Goal: Transaction & Acquisition: Purchase product/service

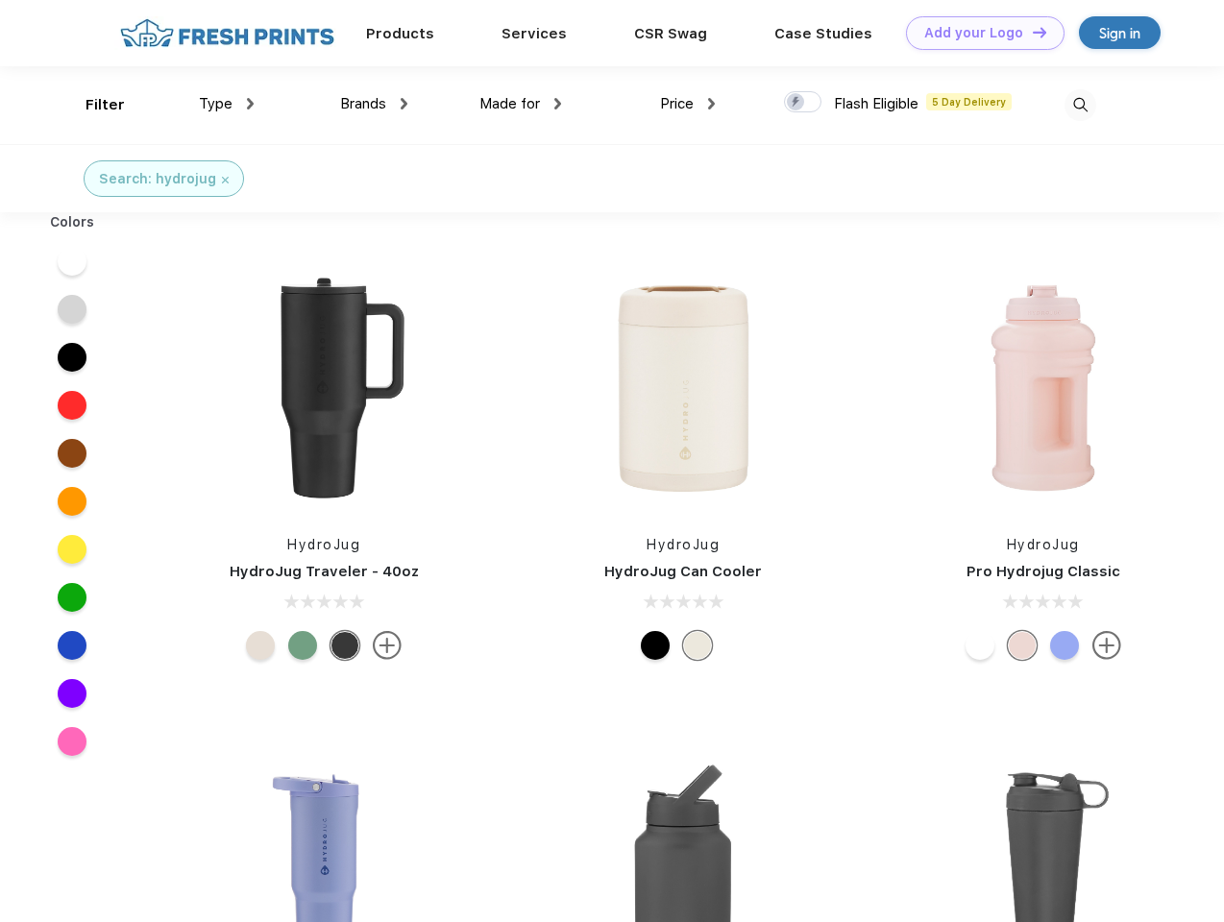
click at [978, 33] on link "Add your Logo Design Tool" at bounding box center [985, 33] width 158 height 34
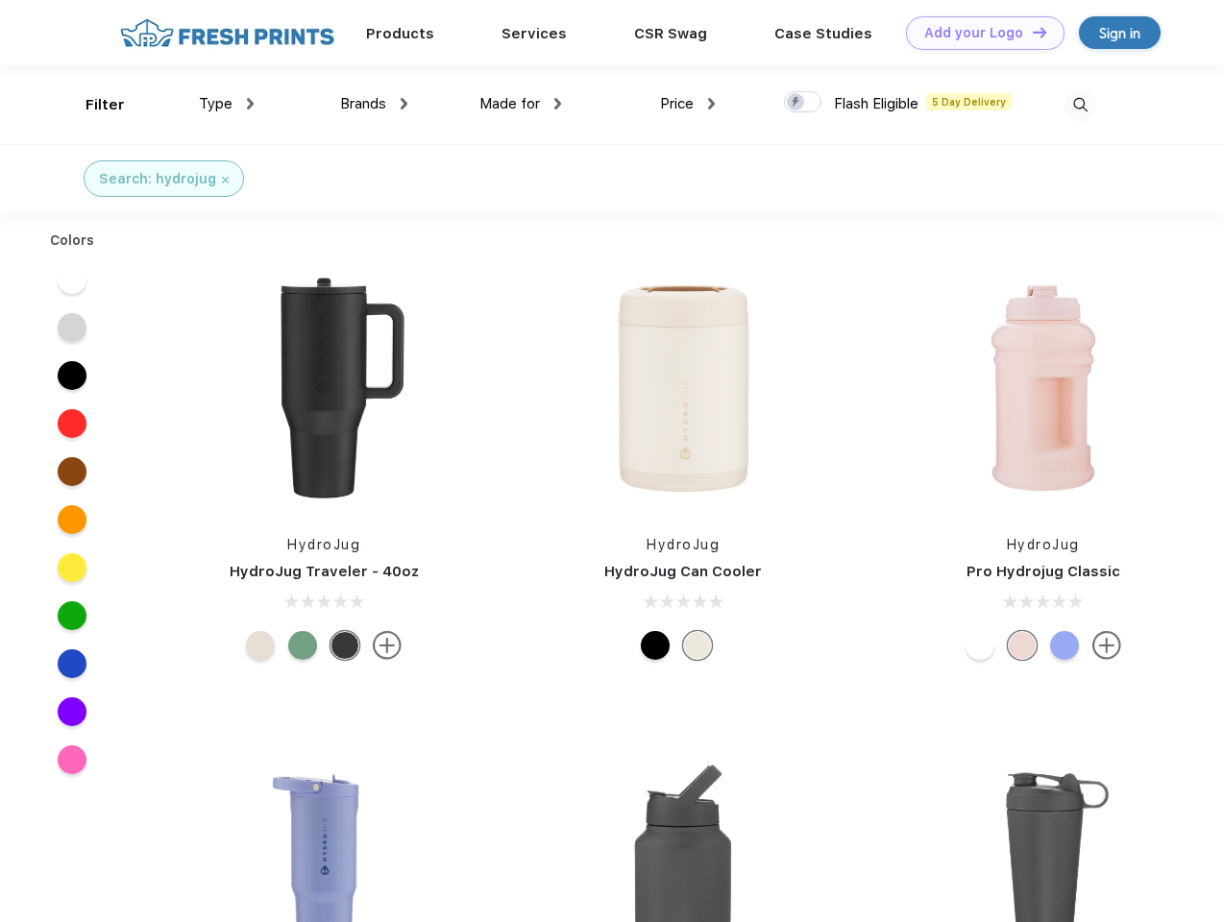
click at [0, 0] on div "Design Tool" at bounding box center [0, 0] width 0 height 0
click at [1031, 32] on link "Add your Logo Design Tool" at bounding box center [985, 33] width 158 height 34
click at [92, 105] on div "Filter" at bounding box center [104, 105] width 39 height 22
click at [227, 104] on span "Type" at bounding box center [216, 103] width 34 height 17
click at [374, 104] on span "Brands" at bounding box center [363, 103] width 46 height 17
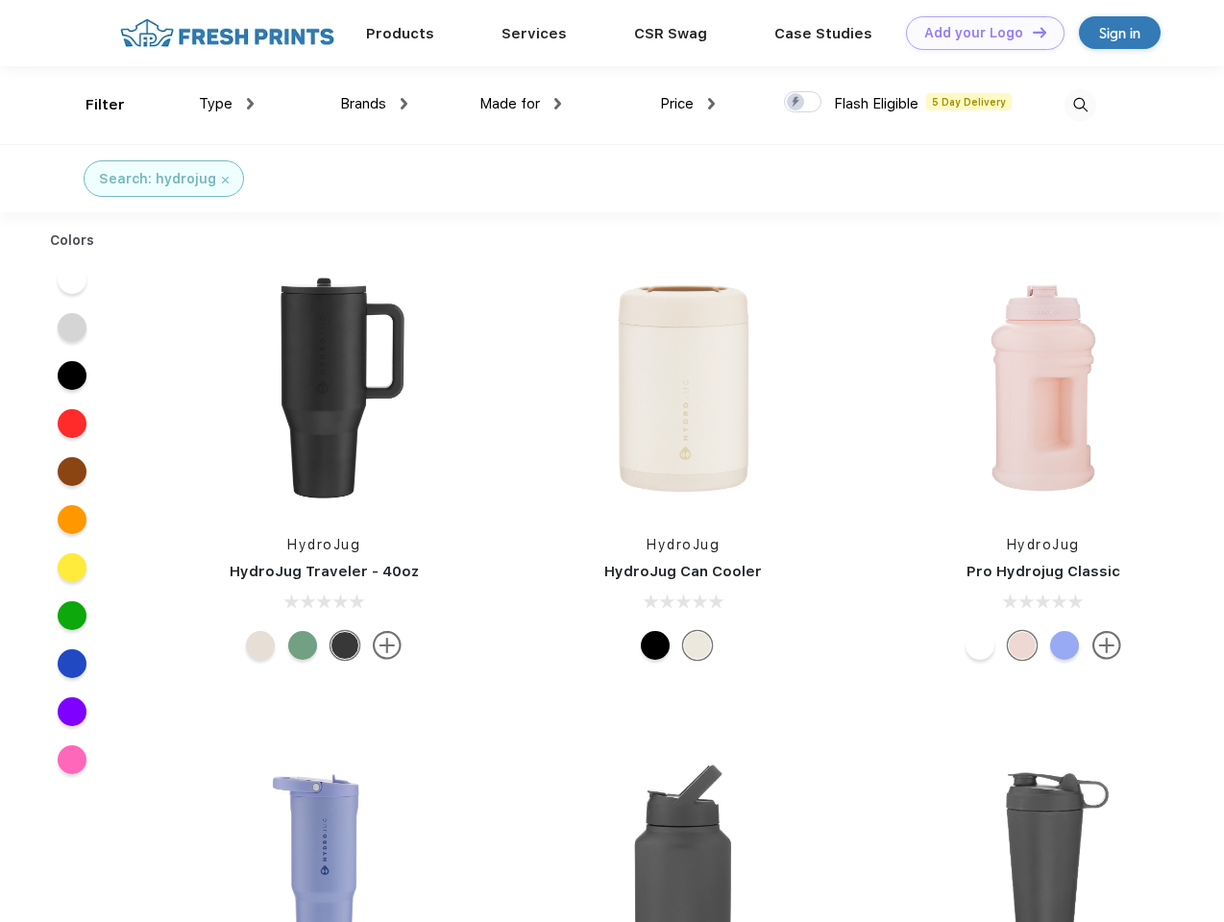
click at [521, 104] on span "Made for" at bounding box center [509, 103] width 61 height 17
click at [688, 104] on span "Price" at bounding box center [677, 103] width 34 height 17
click at [803, 103] on div at bounding box center [802, 101] width 37 height 21
click at [796, 103] on input "checkbox" at bounding box center [790, 96] width 12 height 12
click at [1080, 105] on img at bounding box center [1080, 105] width 32 height 32
